Goal: Information Seeking & Learning: Learn about a topic

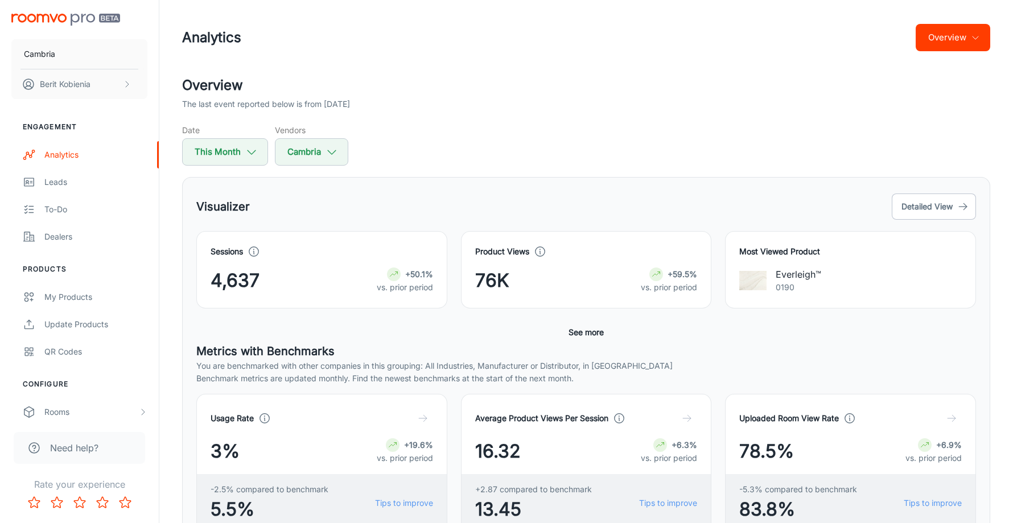
drag, startPoint x: 631, startPoint y: 320, endPoint x: 613, endPoint y: 325, distance: 19.3
click at [631, 321] on div "Sessions 4,637 +50.1% vs. prior period Product Views 76K +59.5% vs. prior perio…" at bounding box center [585, 286] width 779 height 111
click at [613, 322] on div "Sessions 4,637 +50.1% vs. prior period Product Views 76K +59.5% vs. prior perio…" at bounding box center [585, 286] width 779 height 111
click at [600, 328] on button "See more" at bounding box center [586, 332] width 44 height 20
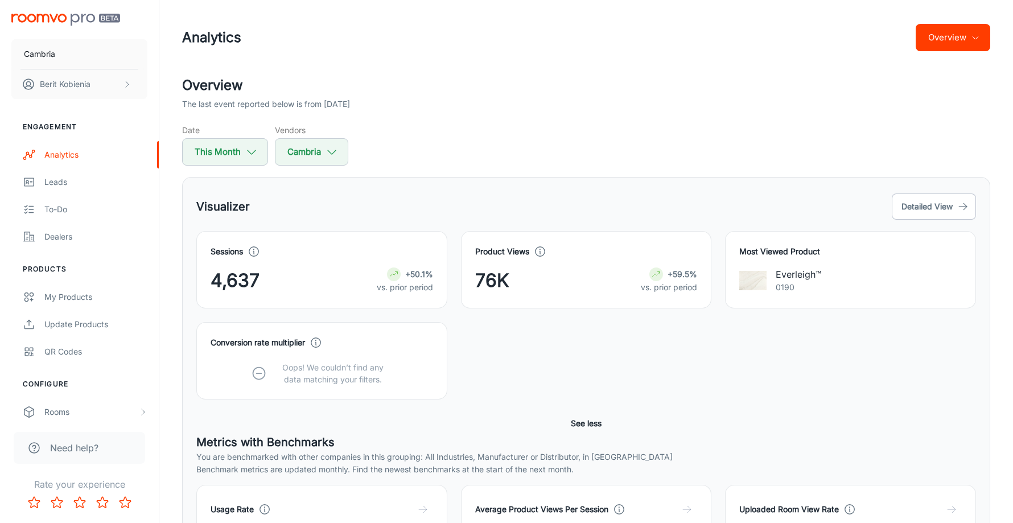
click at [932, 38] on button "Overview" at bounding box center [952, 37] width 75 height 27
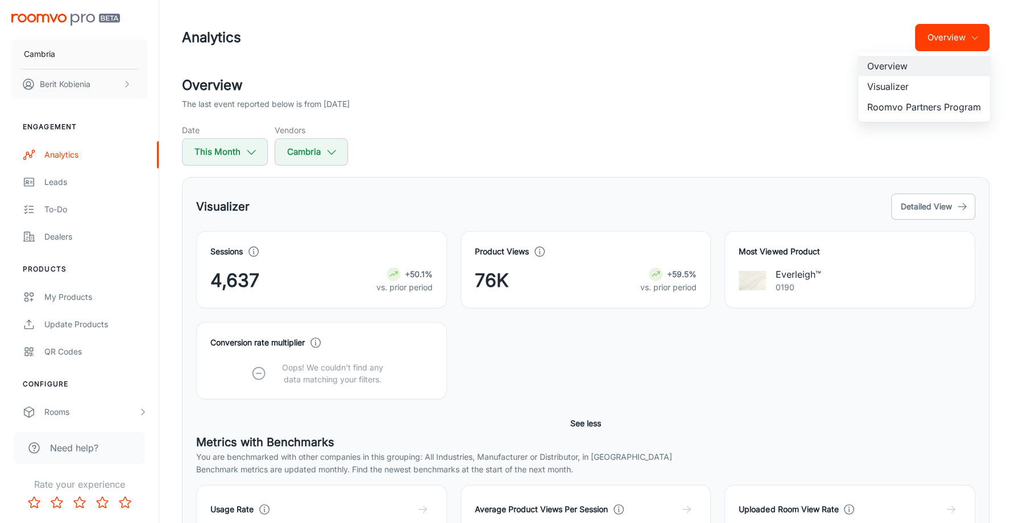
click at [925, 82] on li "Visualizer" at bounding box center [924, 86] width 132 height 20
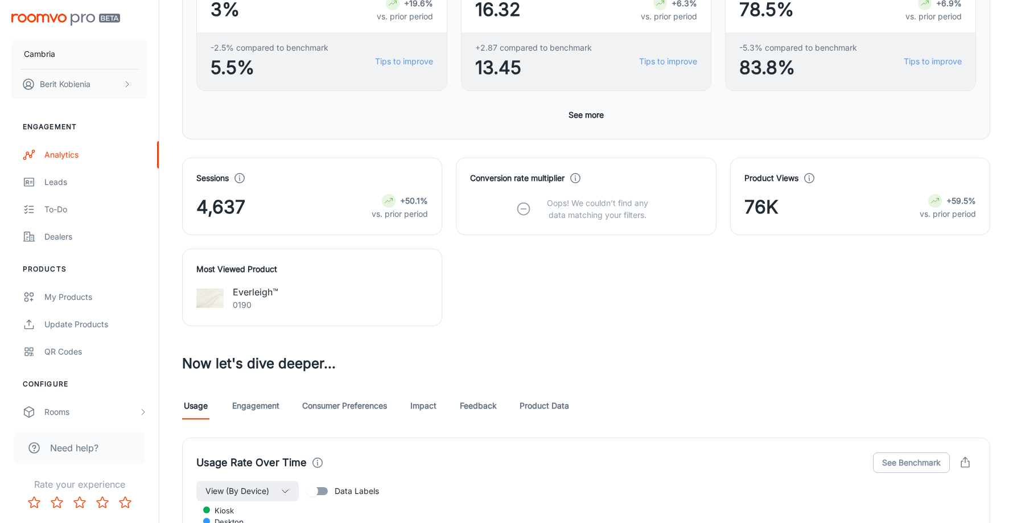
scroll to position [341, 0]
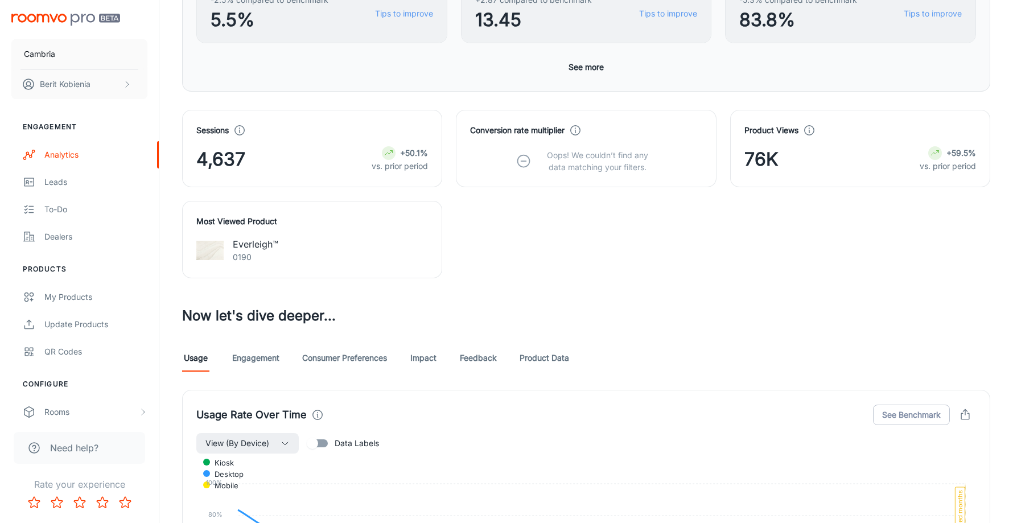
click at [326, 369] on link "Consumer Preferences" at bounding box center [344, 357] width 85 height 27
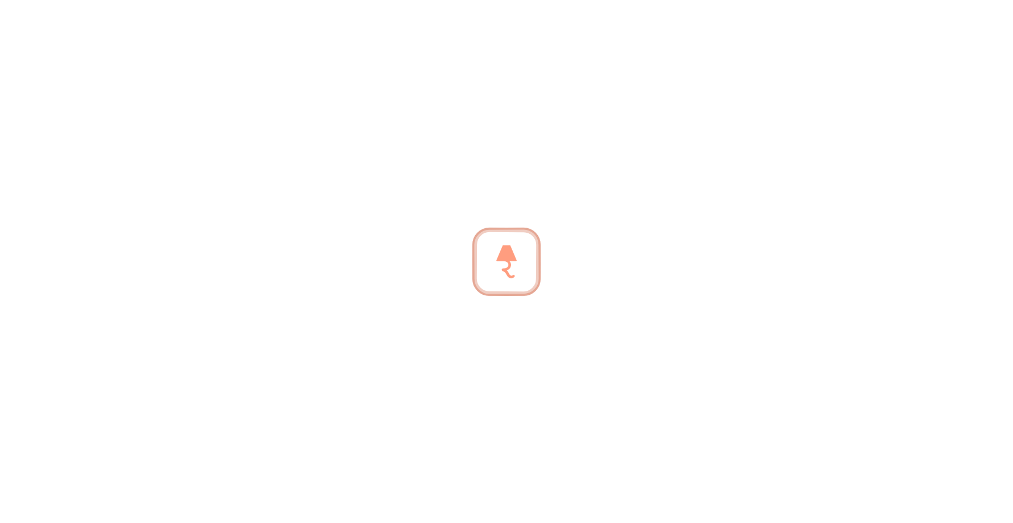
click at [325, 349] on span "5.5%" at bounding box center [269, 361] width 118 height 27
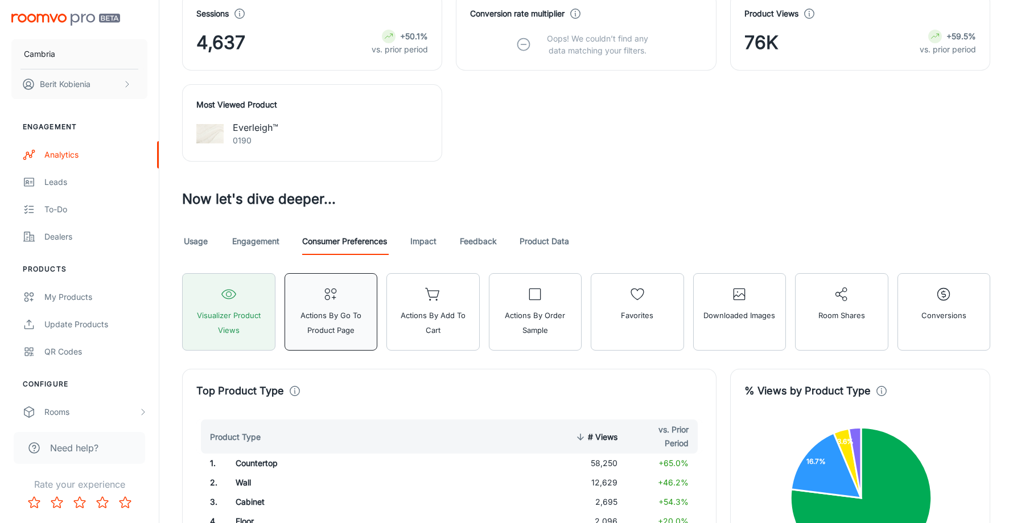
scroll to position [455, 0]
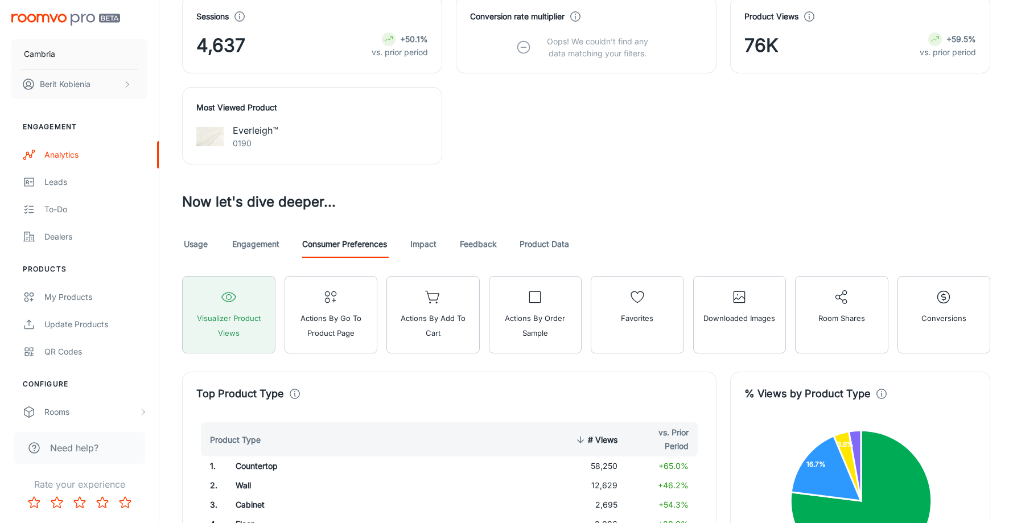
click at [236, 247] on link "Engagement" at bounding box center [255, 243] width 47 height 27
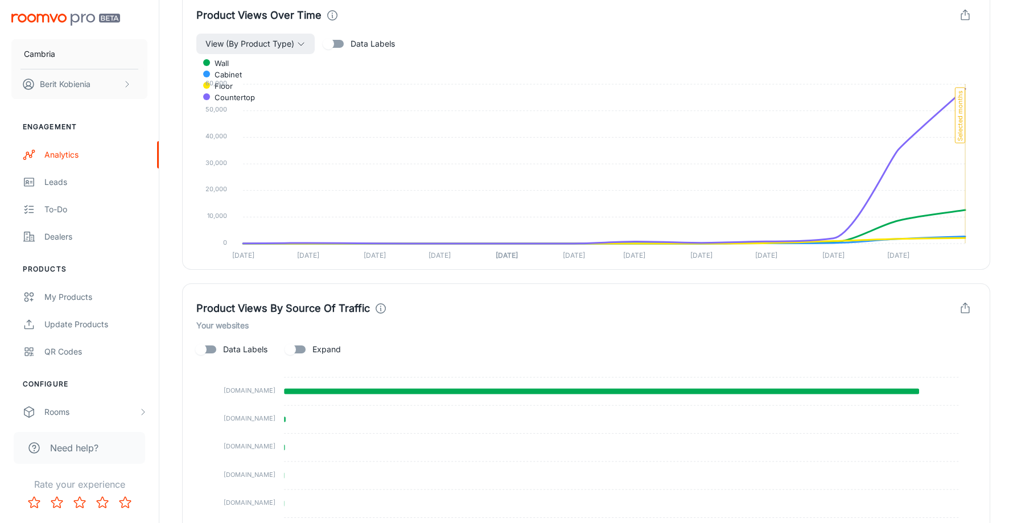
scroll to position [716, 0]
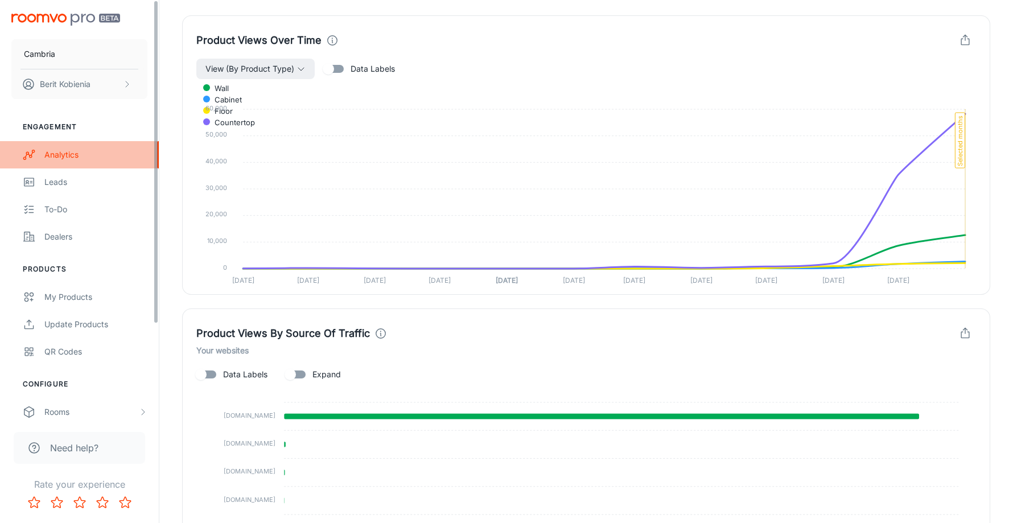
click at [42, 142] on link "Analytics" at bounding box center [79, 154] width 159 height 27
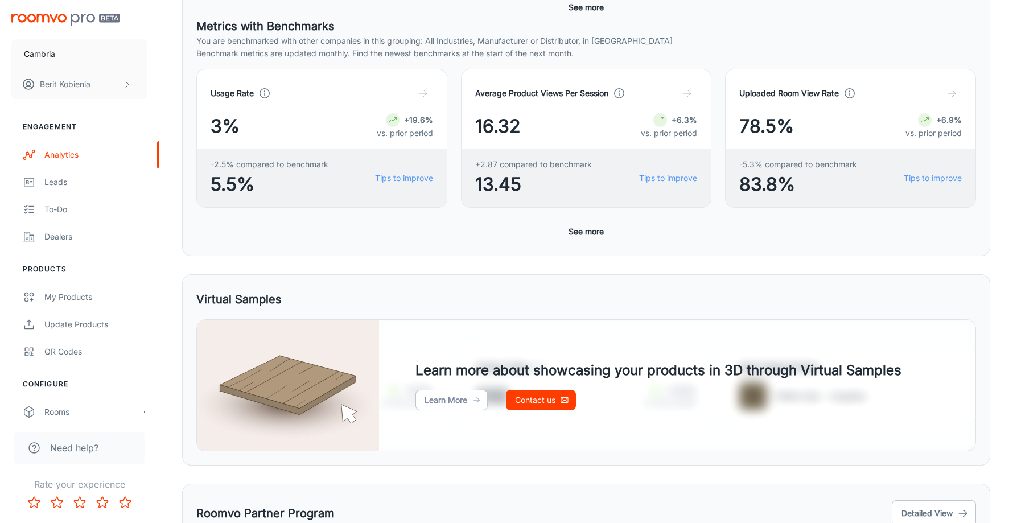
scroll to position [325, 0]
click at [604, 232] on button "See more" at bounding box center [586, 231] width 44 height 20
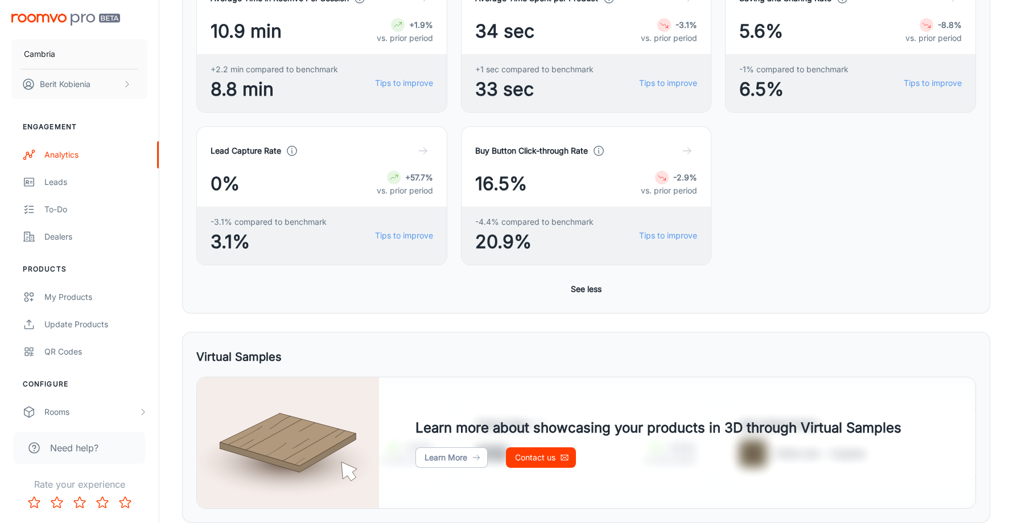
scroll to position [776, 0]
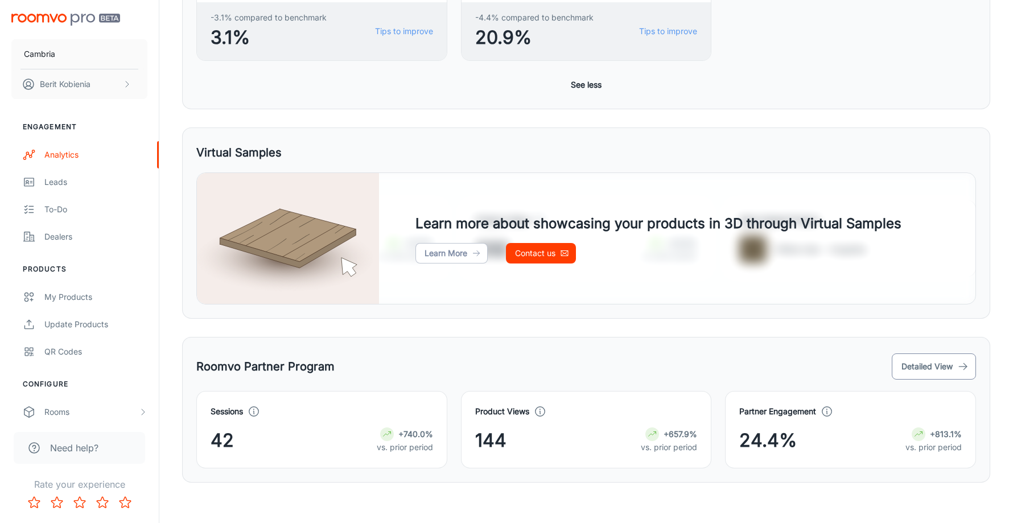
click at [943, 361] on button "Detailed View" at bounding box center [933, 366] width 84 height 26
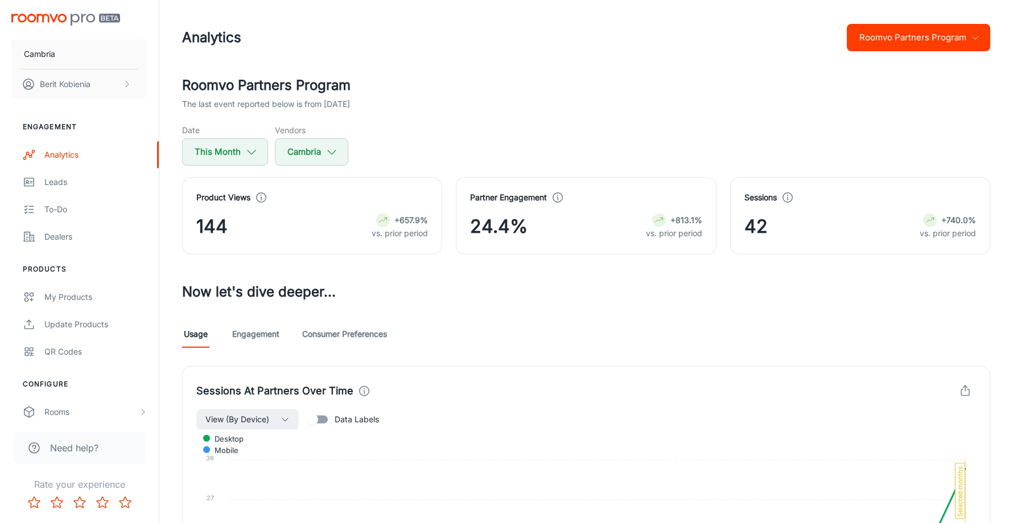
click at [272, 331] on link "Engagement" at bounding box center [255, 333] width 47 height 27
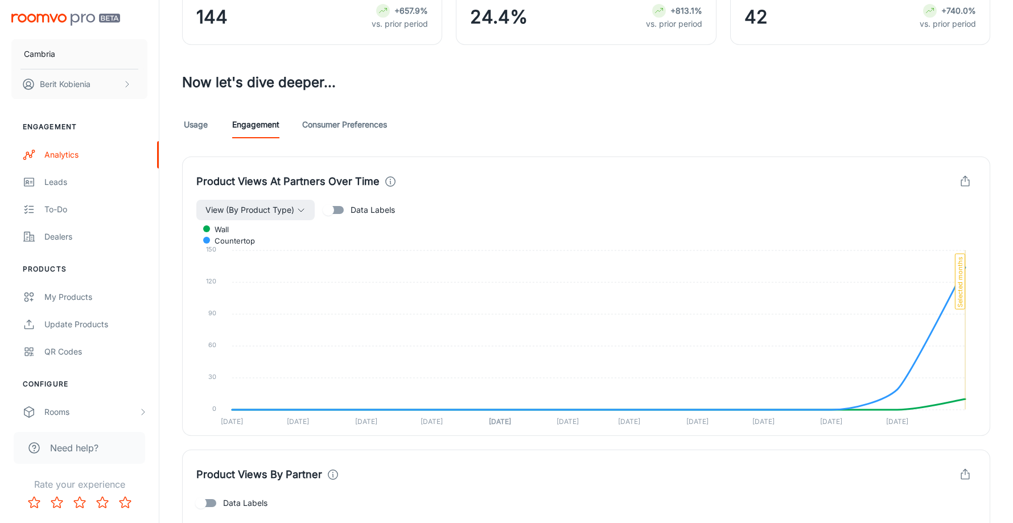
scroll to position [206, 0]
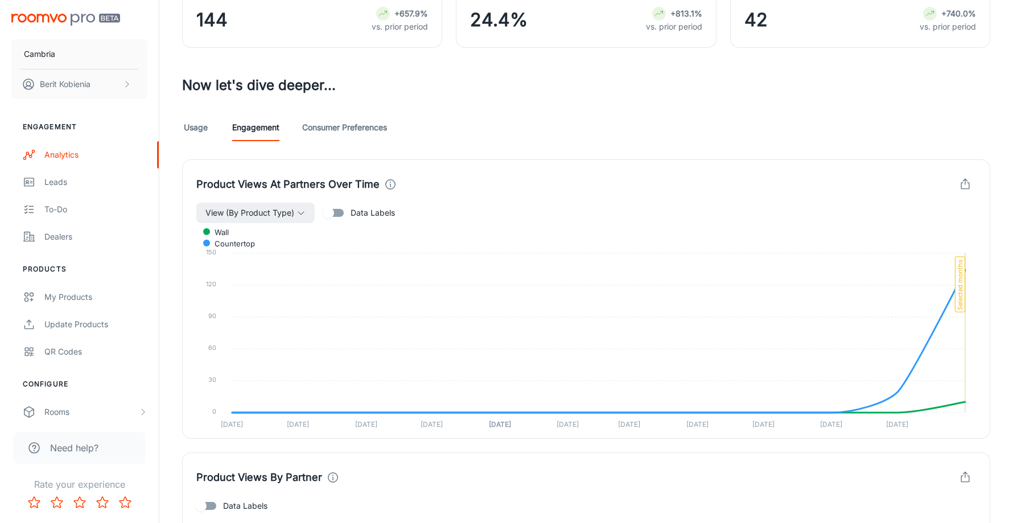
click at [356, 123] on link "Consumer Preferences" at bounding box center [344, 127] width 85 height 27
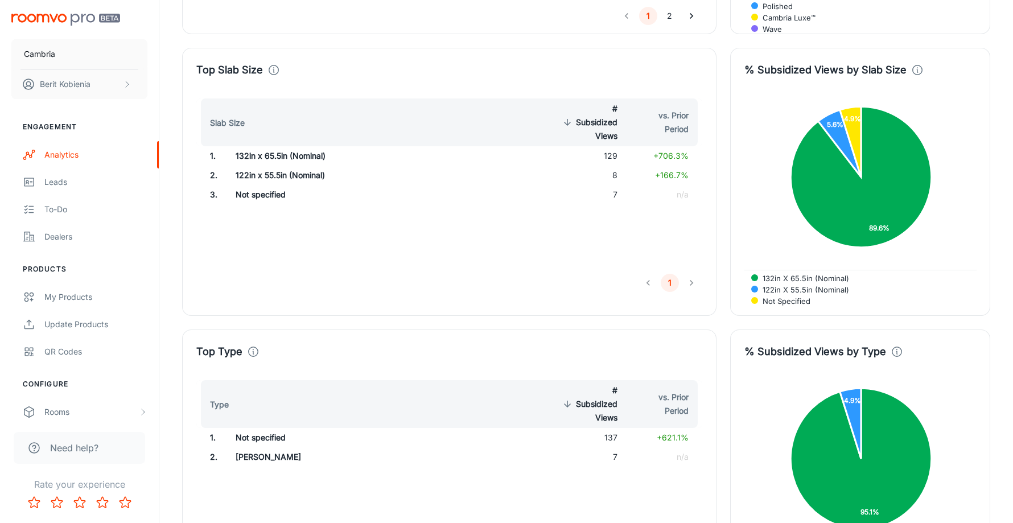
scroll to position [2231, 0]
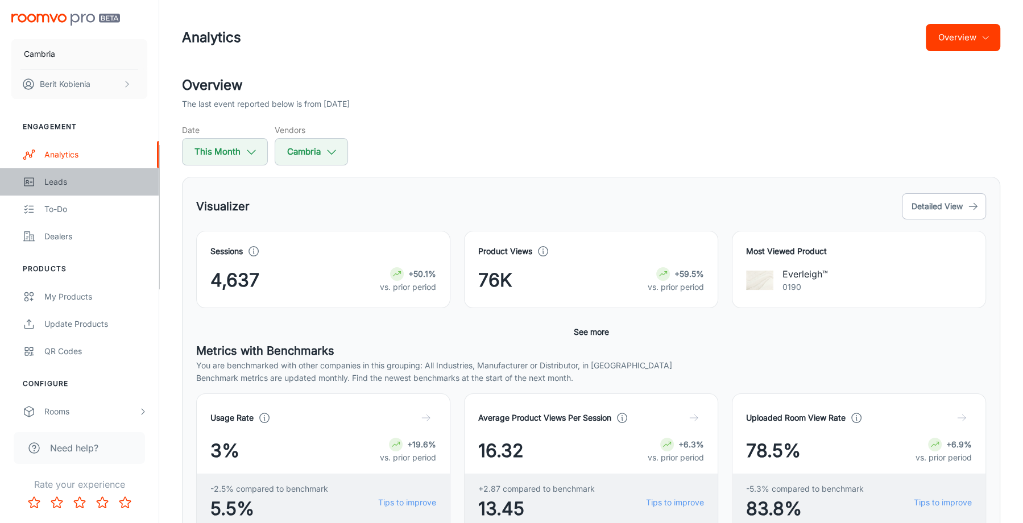
click at [109, 178] on div "Leads" at bounding box center [95, 182] width 103 height 13
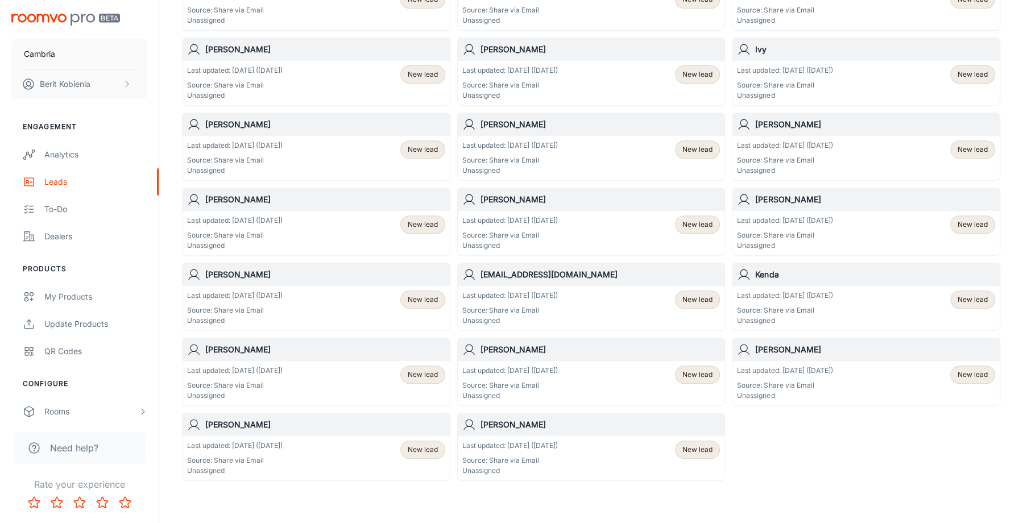
scroll to position [432, 0]
click at [843, 440] on div "[PERSON_NAME] & [PERSON_NAME] Last updated: [DATE] ([DATE]) Source: Share via E…" at bounding box center [587, 107] width 825 height 751
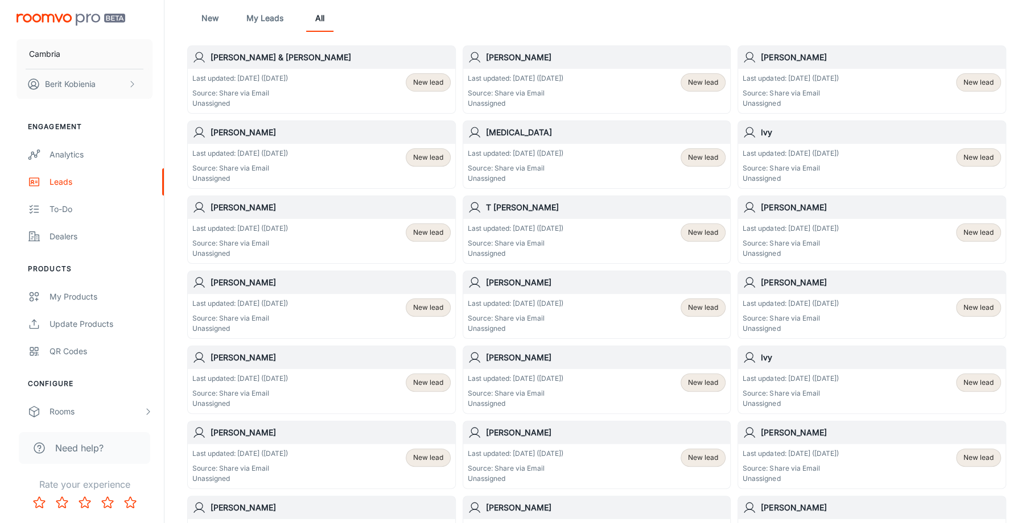
scroll to position [0, 0]
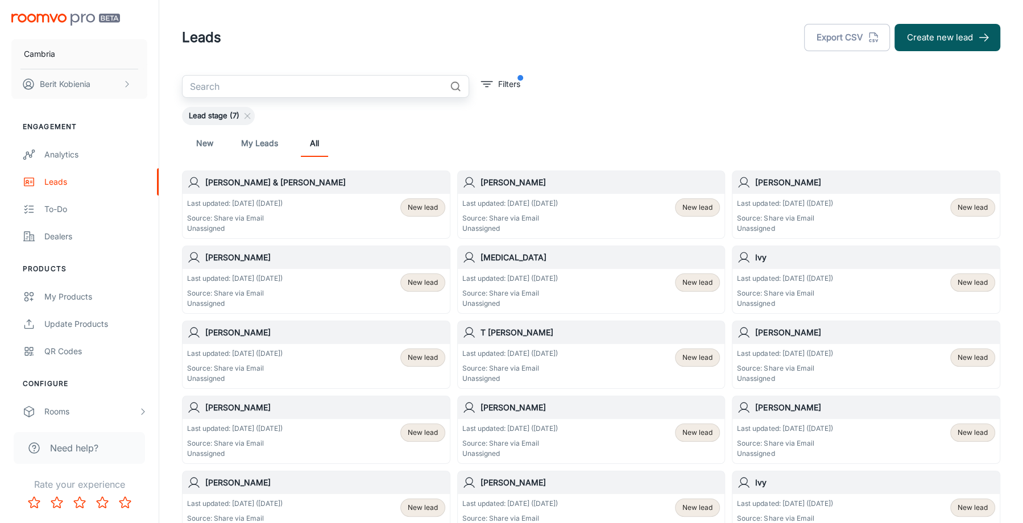
click at [259, 149] on link "My Leads" at bounding box center [259, 143] width 37 height 27
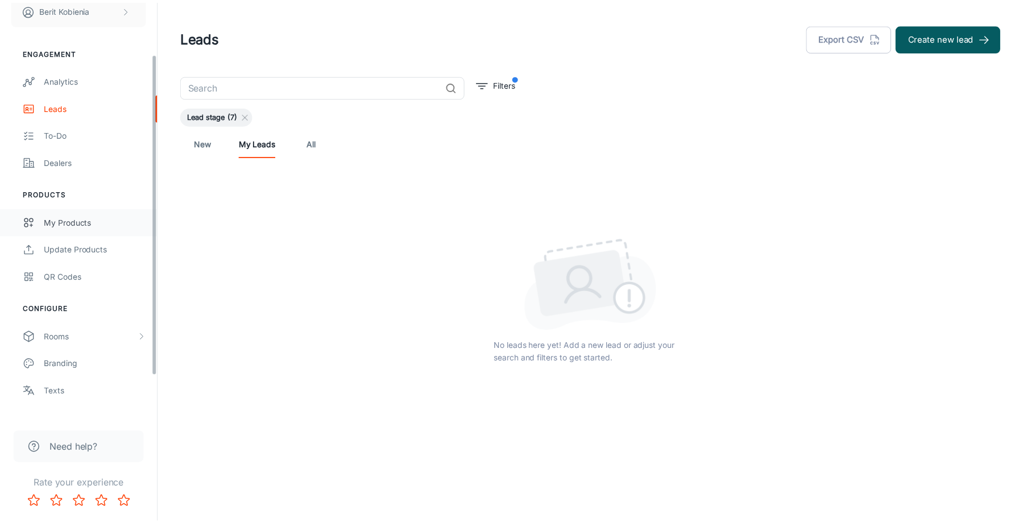
scroll to position [66, 0]
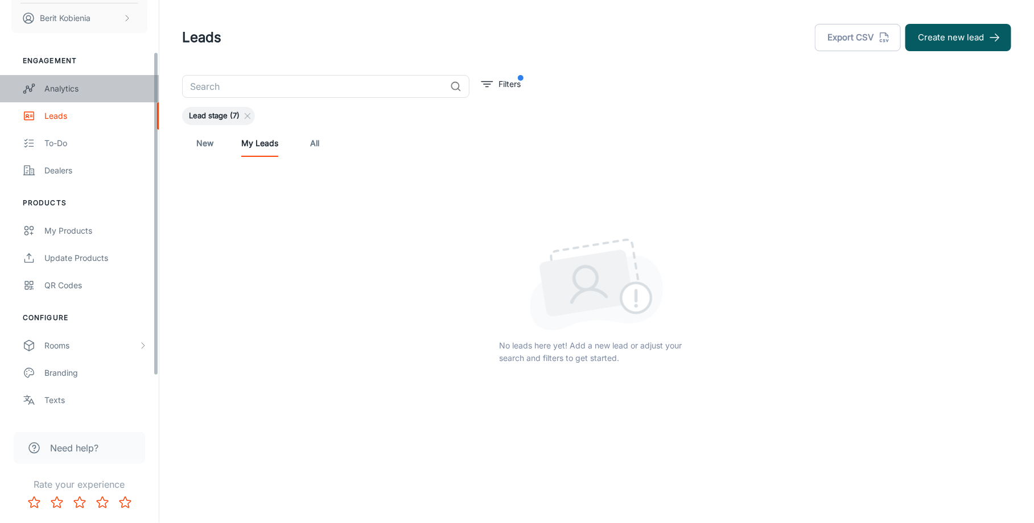
click at [68, 93] on div "Analytics" at bounding box center [95, 88] width 103 height 13
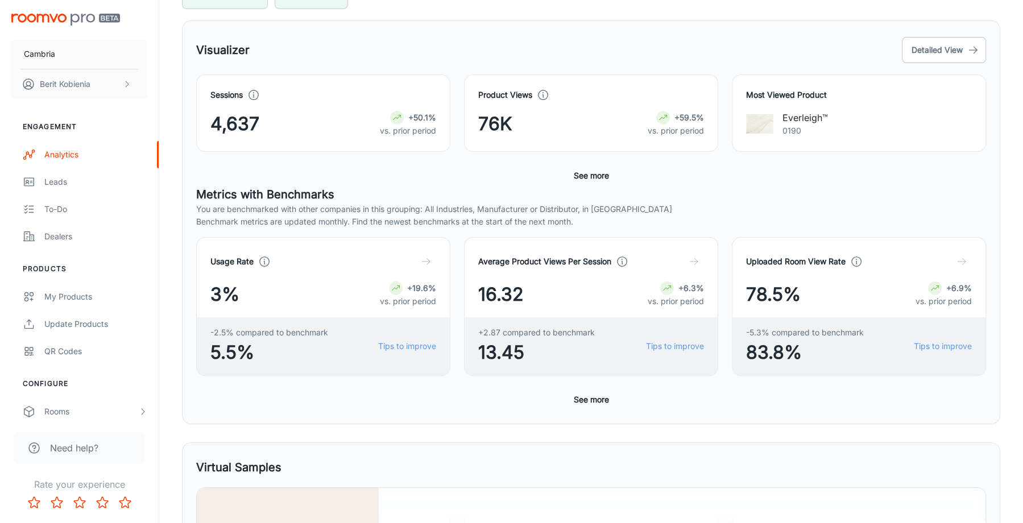
scroll to position [158, 0]
click at [604, 164] on button "See more" at bounding box center [591, 174] width 44 height 20
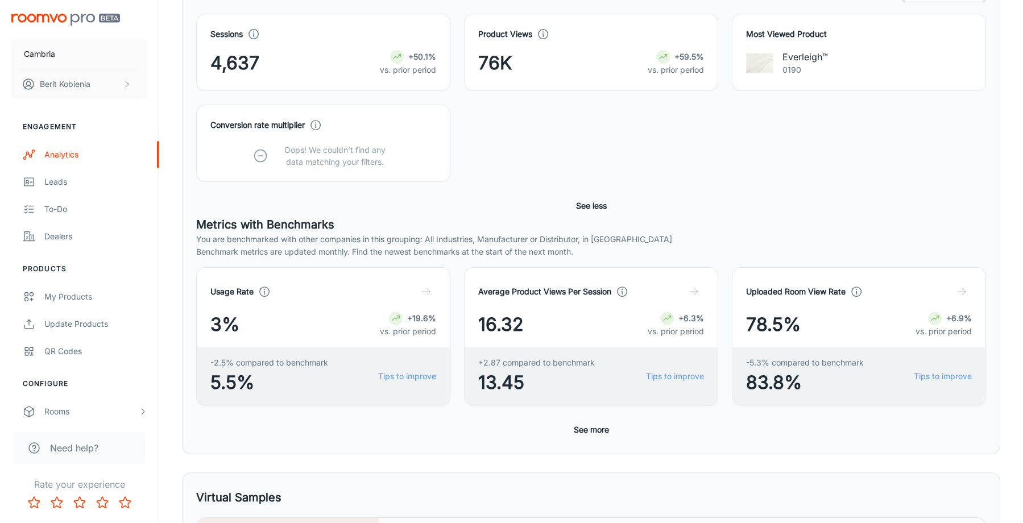
scroll to position [226, 0]
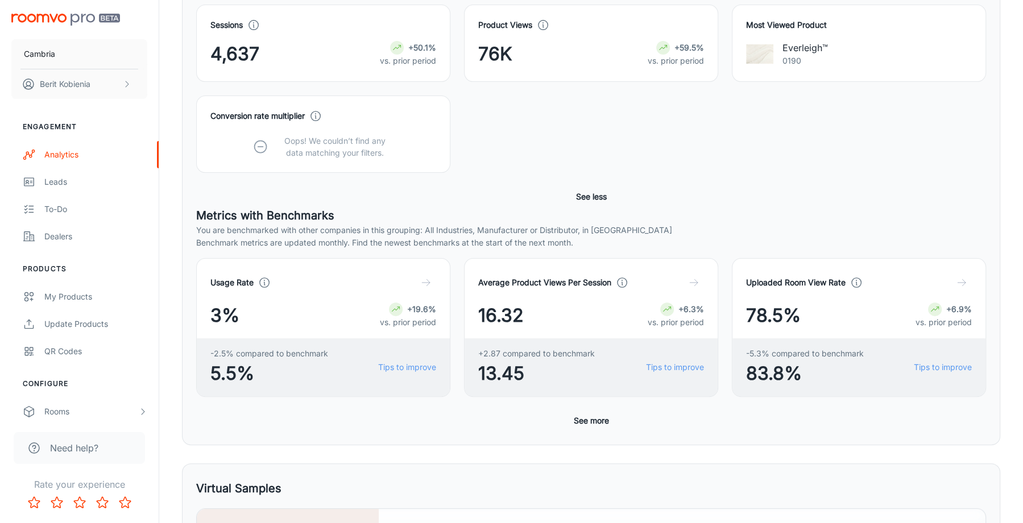
click at [596, 416] on button "See more" at bounding box center [591, 421] width 44 height 20
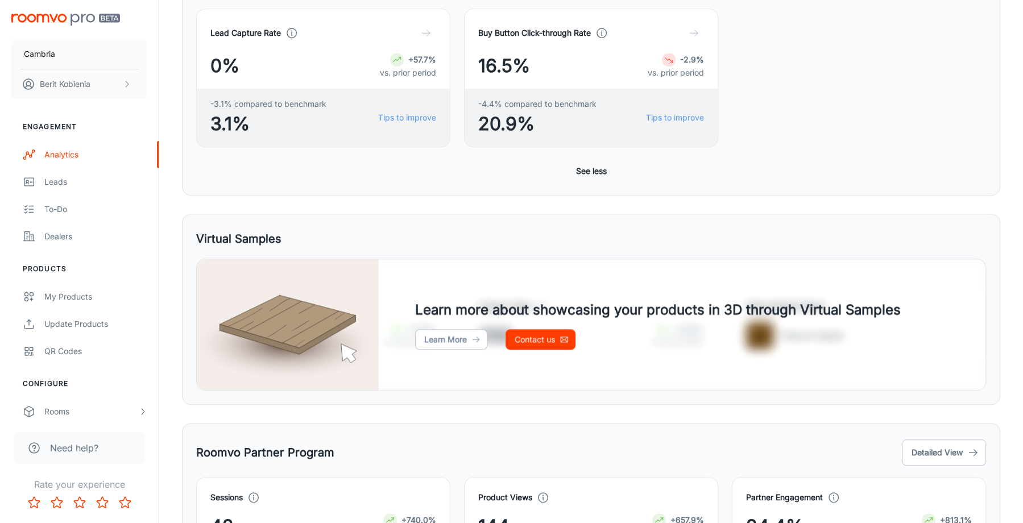
scroll to position [866, 0]
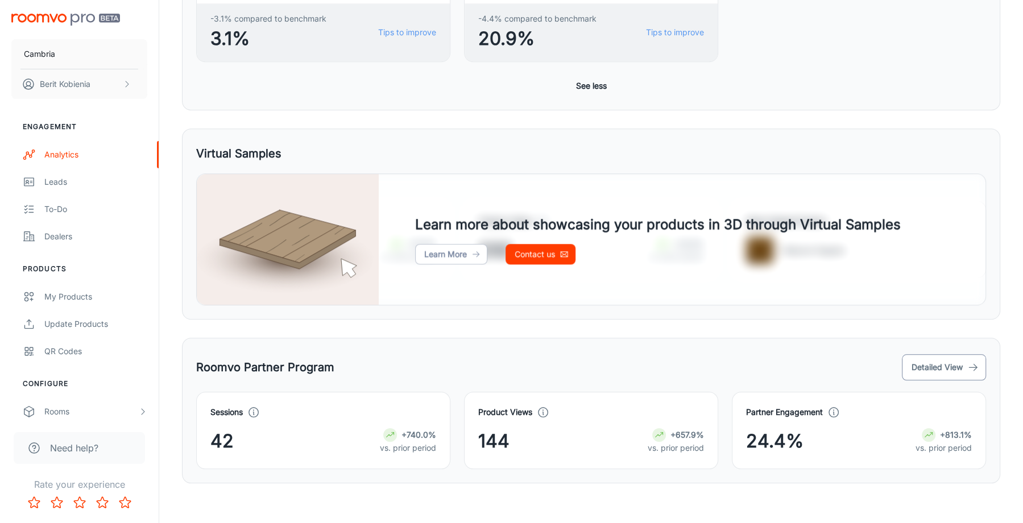
drag, startPoint x: 943, startPoint y: 375, endPoint x: 937, endPoint y: 367, distance: 9.0
click at [943, 378] on div "Partner Engagement 24.4% +813.1% vs. prior period" at bounding box center [852, 423] width 268 height 91
click at [935, 363] on button "Detailed View" at bounding box center [944, 367] width 84 height 26
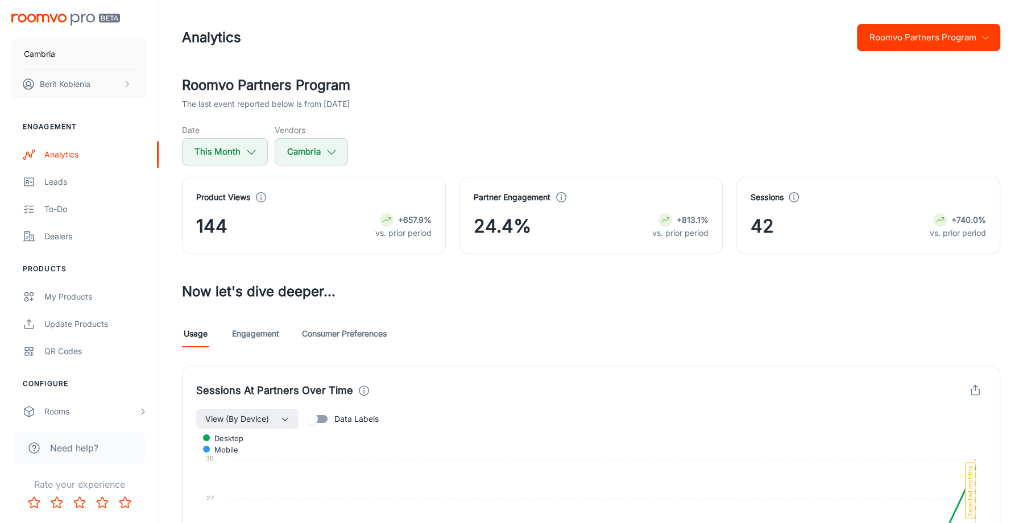
click at [252, 347] on div "Usage Engagement Consumer Preferences" at bounding box center [591, 333] width 819 height 27
click at [251, 338] on link "Engagement" at bounding box center [255, 333] width 47 height 27
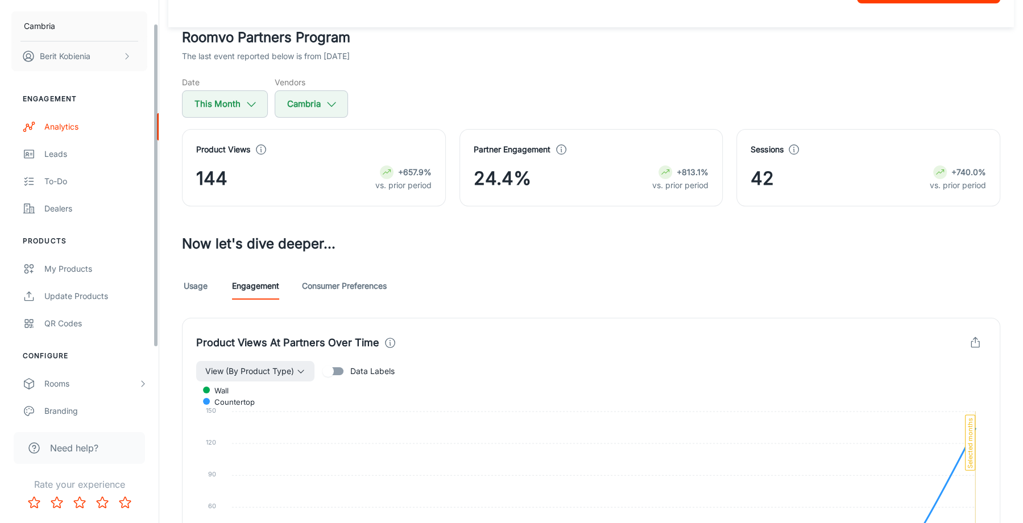
scroll to position [121, 0]
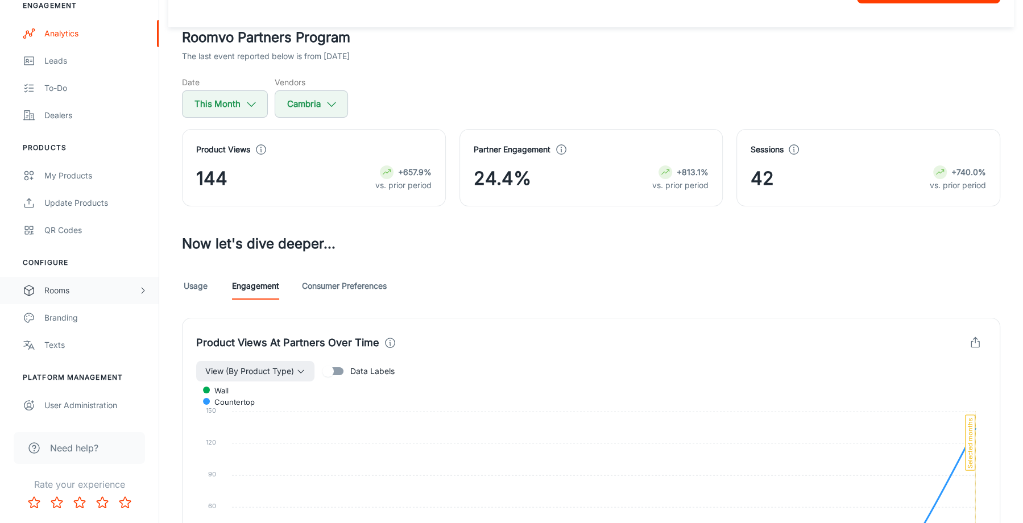
click at [145, 294] on icon "scrollable content" at bounding box center [142, 290] width 9 height 9
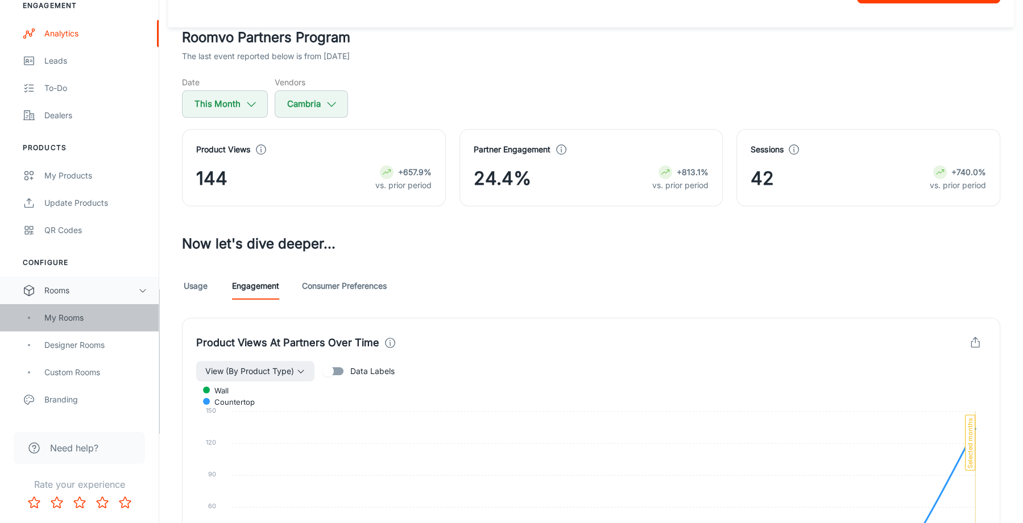
click at [117, 316] on div "My Rooms" at bounding box center [95, 318] width 103 height 13
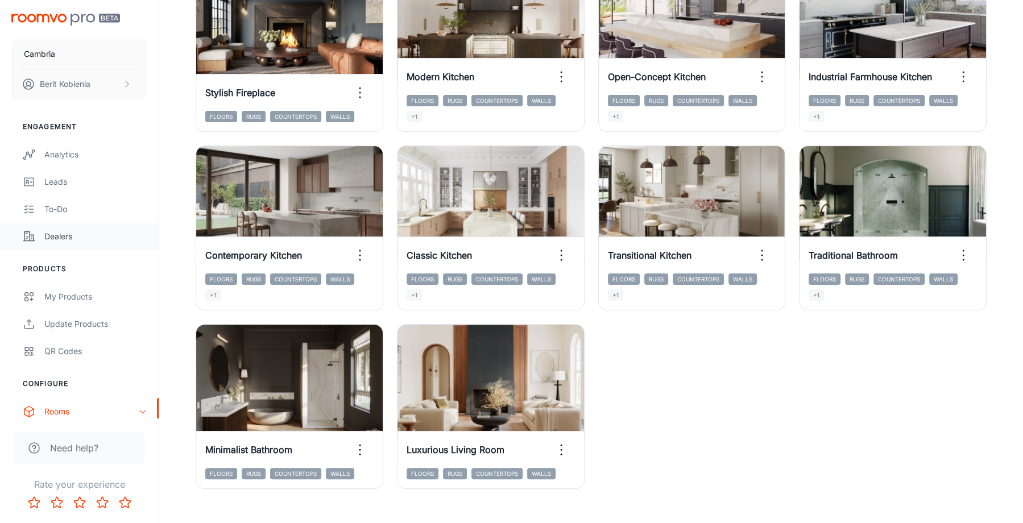
scroll to position [200, 0]
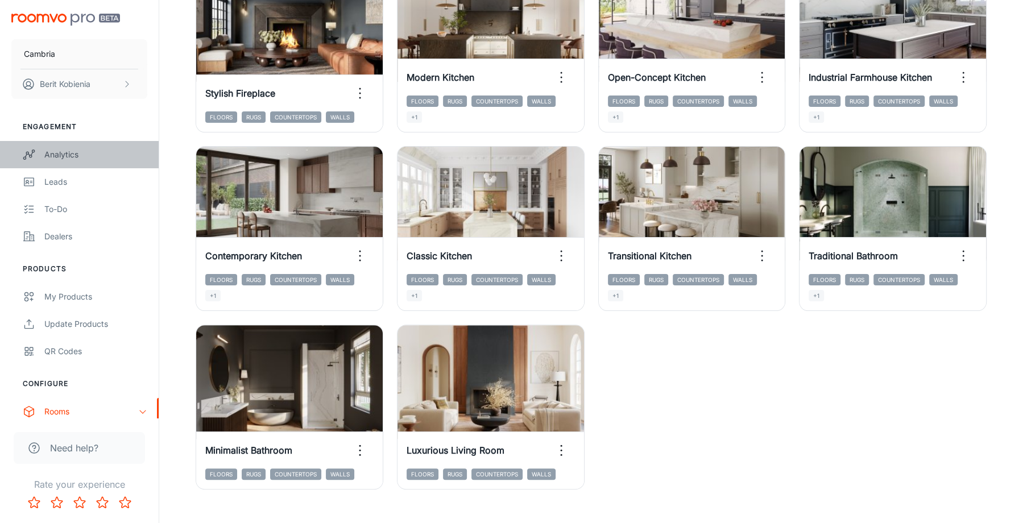
click at [61, 155] on div "Analytics" at bounding box center [95, 154] width 103 height 13
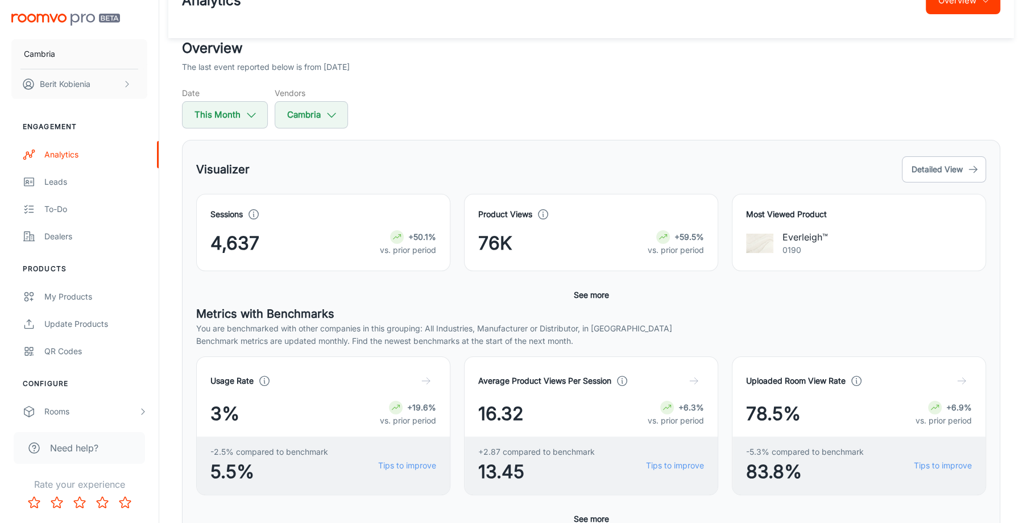
scroll to position [62, 0]
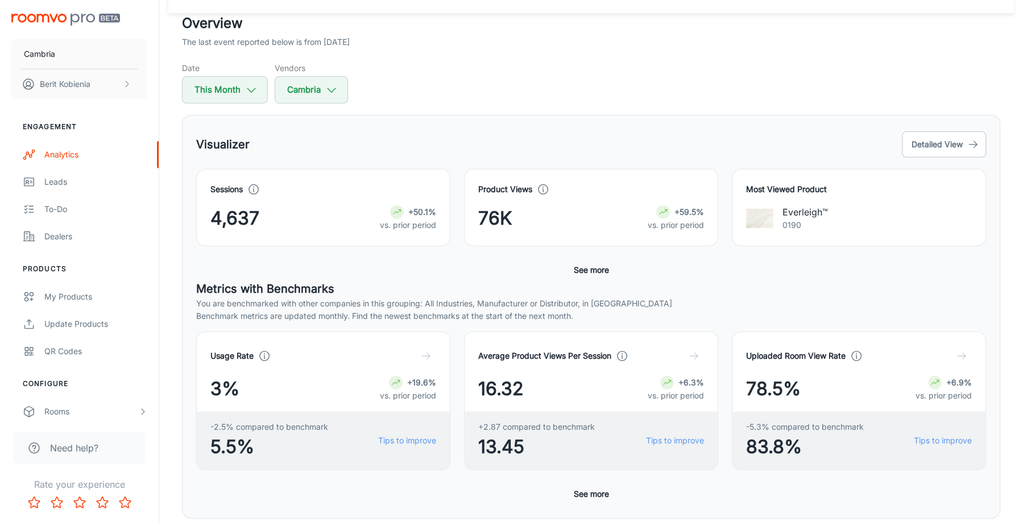
click at [578, 266] on button "See more" at bounding box center [591, 270] width 44 height 20
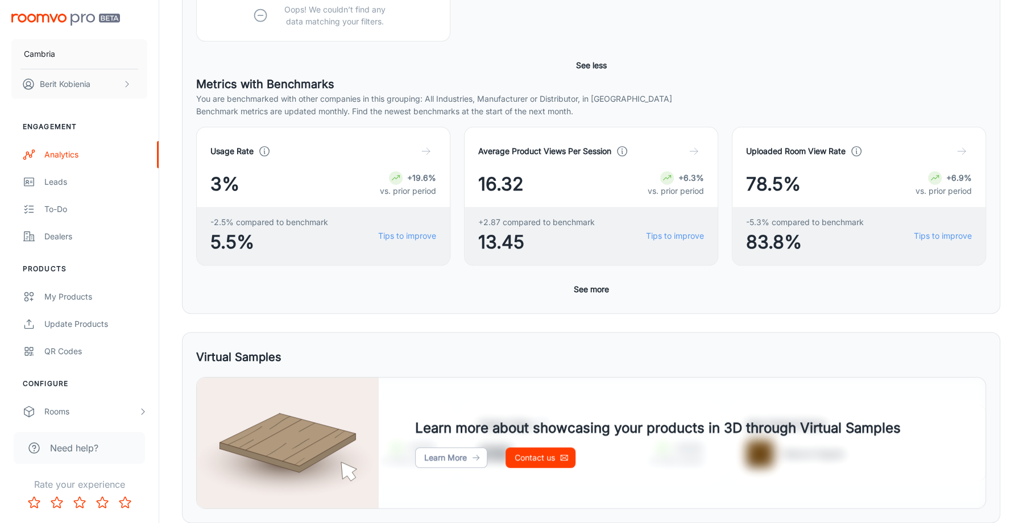
scroll to position [518, 0]
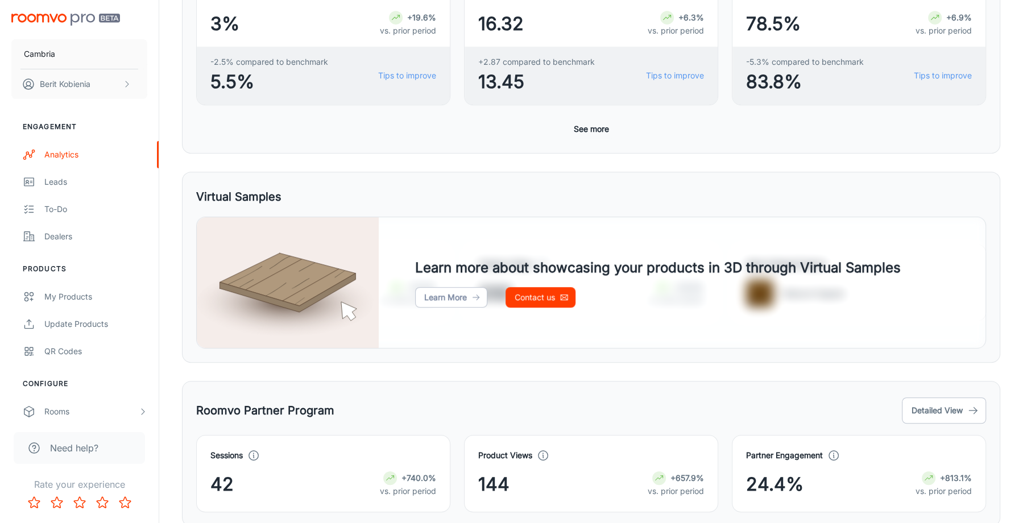
click at [582, 132] on button "See more" at bounding box center [591, 129] width 44 height 20
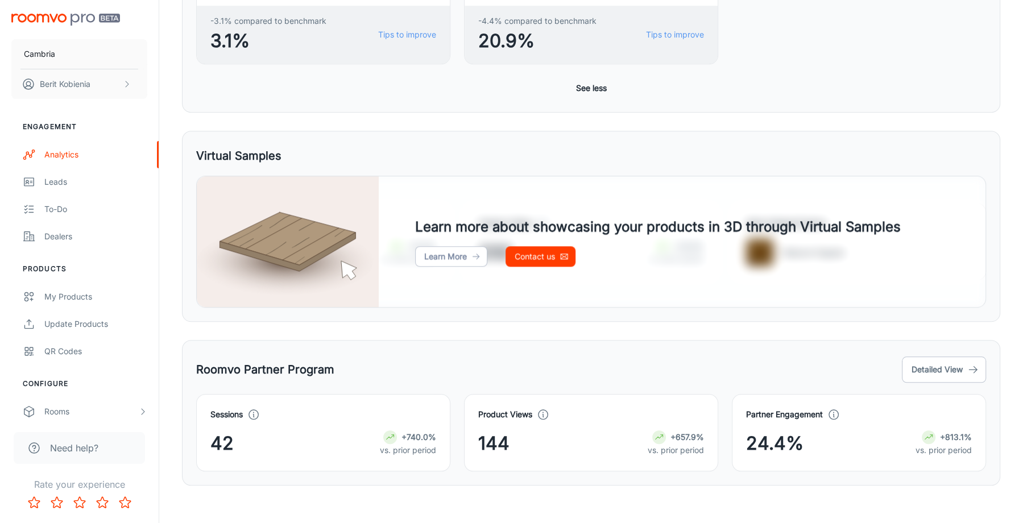
scroll to position [864, 0]
click at [957, 381] on div "Partner Engagement 24.4% +813.1% vs. prior period" at bounding box center [852, 426] width 268 height 91
click at [914, 367] on button "Detailed View" at bounding box center [944, 370] width 84 height 26
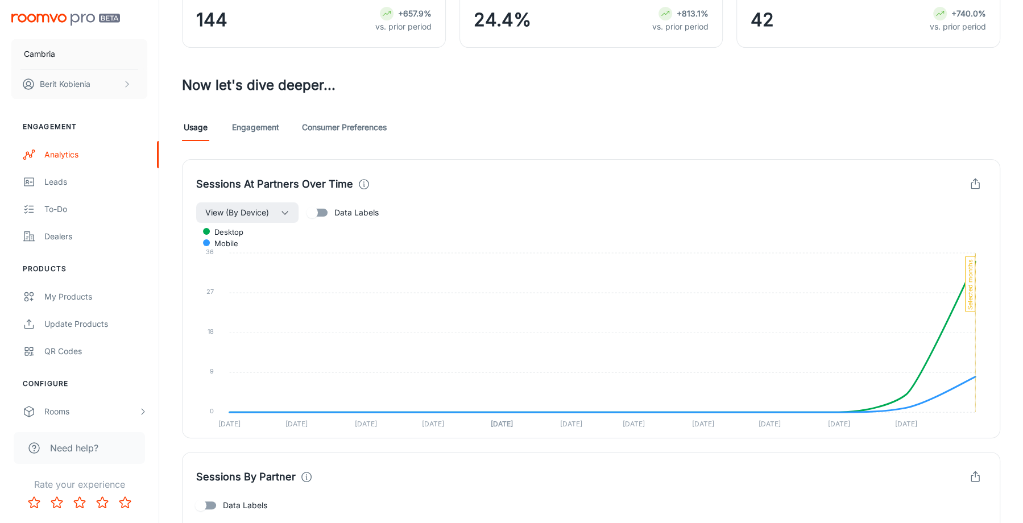
scroll to position [208, 0]
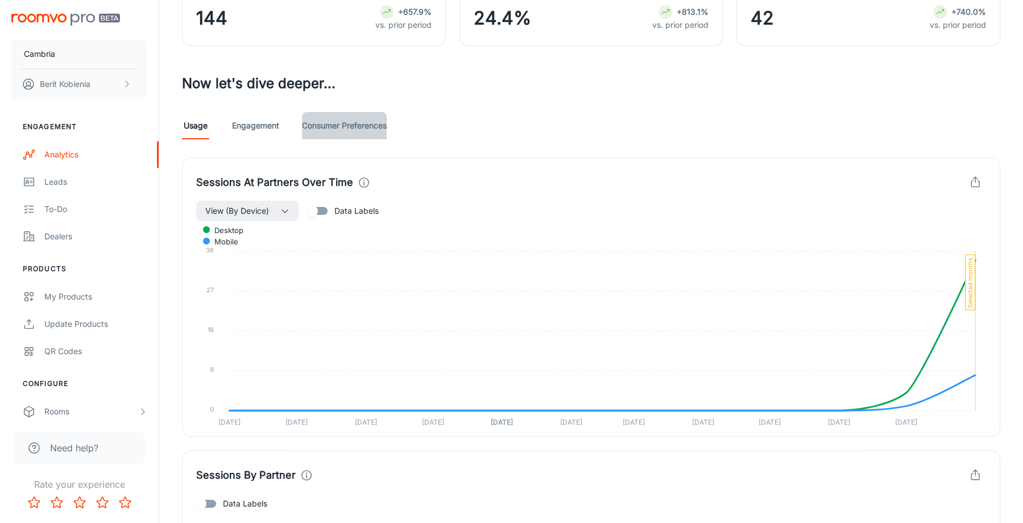
click at [385, 128] on link "Consumer Preferences" at bounding box center [344, 125] width 85 height 27
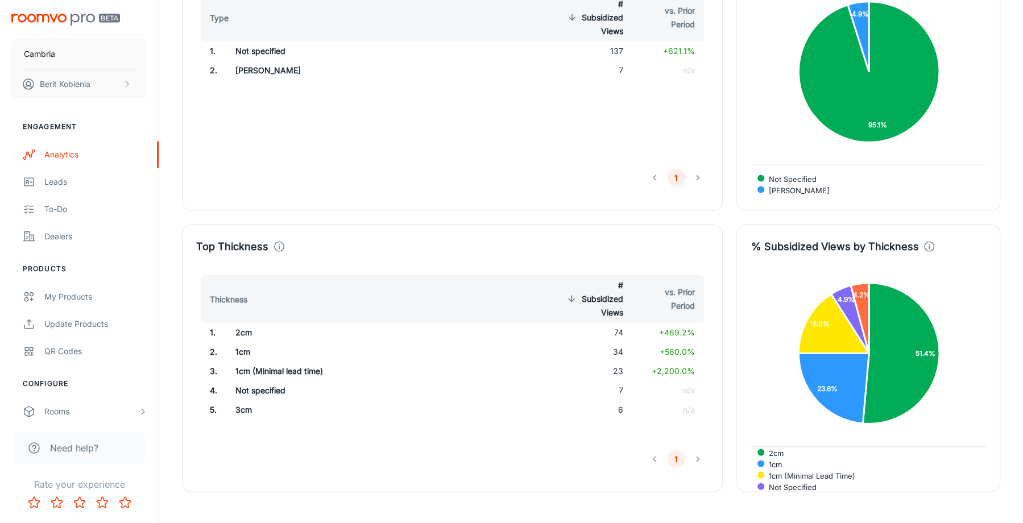
scroll to position [2230, 0]
